Goal: Task Accomplishment & Management: Use online tool/utility

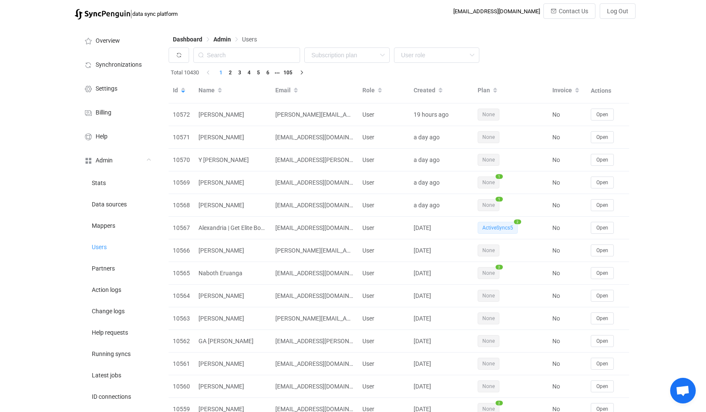
click at [184, 50] on button "button" at bounding box center [179, 54] width 20 height 15
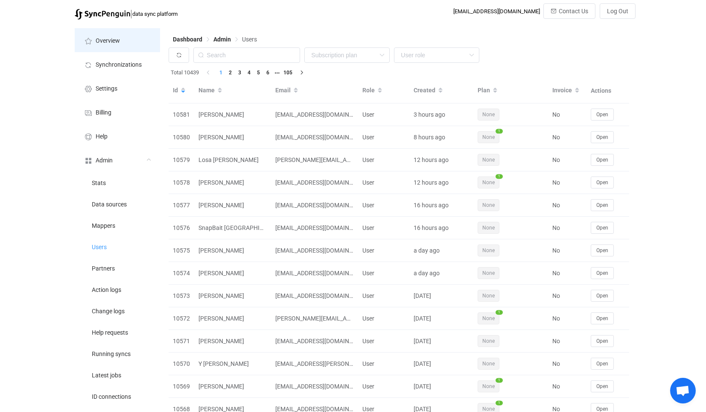
click at [123, 38] on li "Overview" at bounding box center [117, 40] width 85 height 24
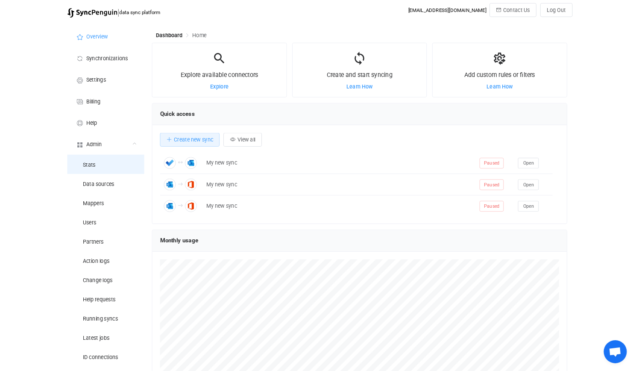
scroll to position [165, 461]
click at [142, 178] on li "Admin Stats Data sources Mappers Users Partners Action logs Change logs Help re…" at bounding box center [117, 288] width 85 height 280
click at [118, 64] on span "Synchronizations" at bounding box center [119, 64] width 46 height 7
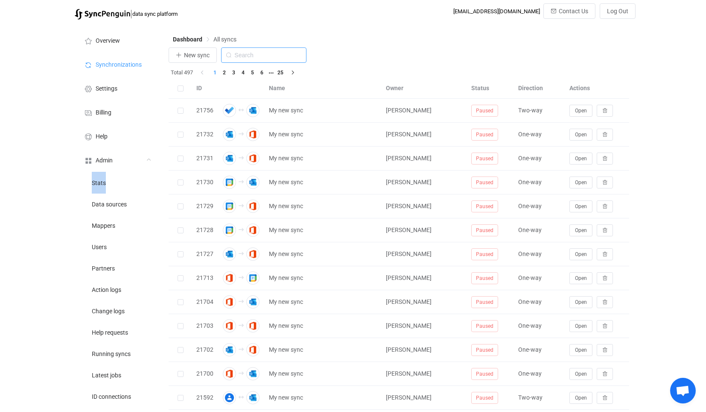
click at [273, 50] on input "text" at bounding box center [263, 54] width 85 height 15
type input "i"
type input "icou"
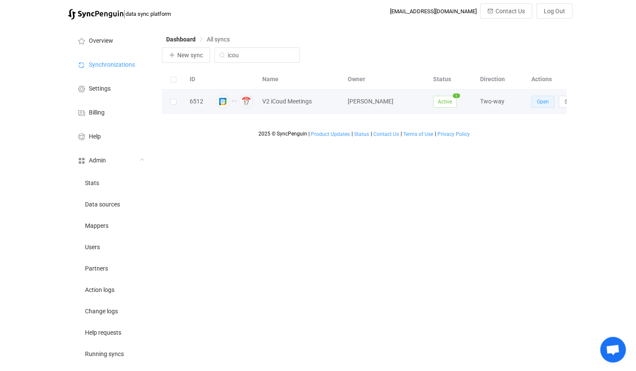
click at [547, 102] on span "Open" at bounding box center [543, 102] width 12 height 6
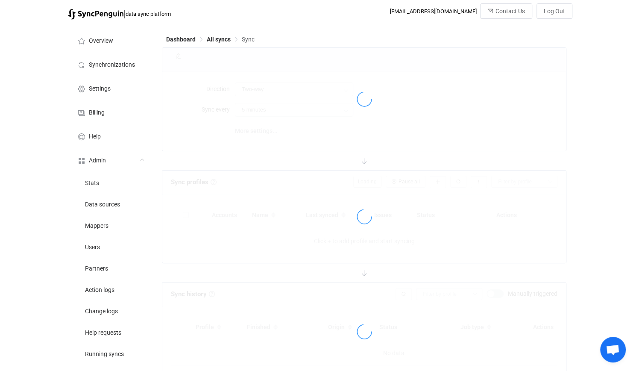
type input "10 minutes"
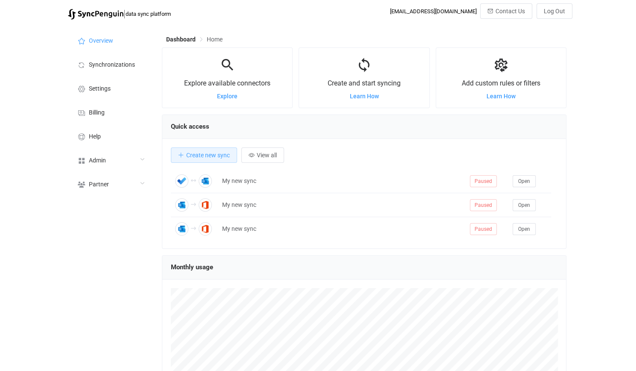
scroll to position [165, 404]
click at [132, 165] on div "Admin" at bounding box center [110, 160] width 85 height 24
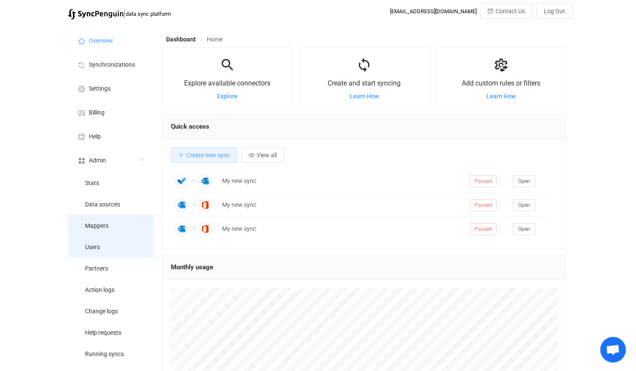
drag, startPoint x: 133, startPoint y: 244, endPoint x: 137, endPoint y: 220, distance: 23.7
click at [133, 243] on li "Users" at bounding box center [110, 246] width 85 height 21
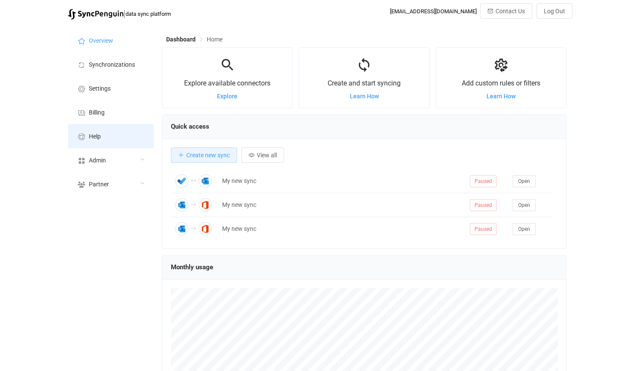
scroll to position [165, 404]
click at [106, 139] on li "Help" at bounding box center [110, 136] width 85 height 24
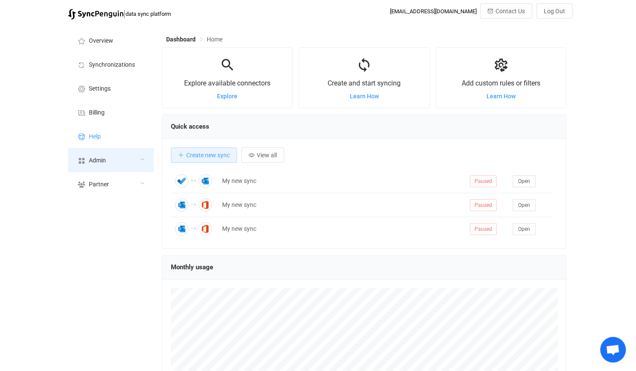
click at [105, 149] on div "Admin" at bounding box center [110, 160] width 85 height 24
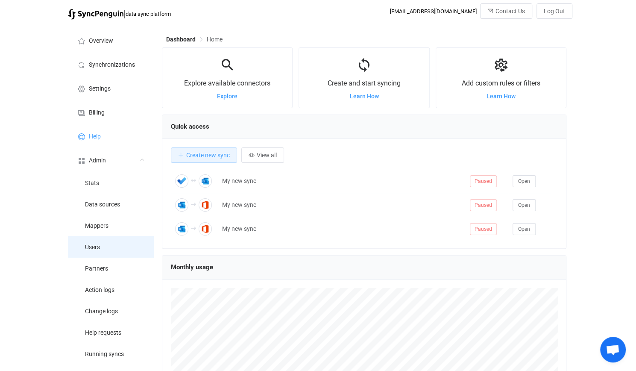
click at [132, 252] on li "Users" at bounding box center [110, 246] width 85 height 21
